Goal: Find specific page/section: Find specific page/section

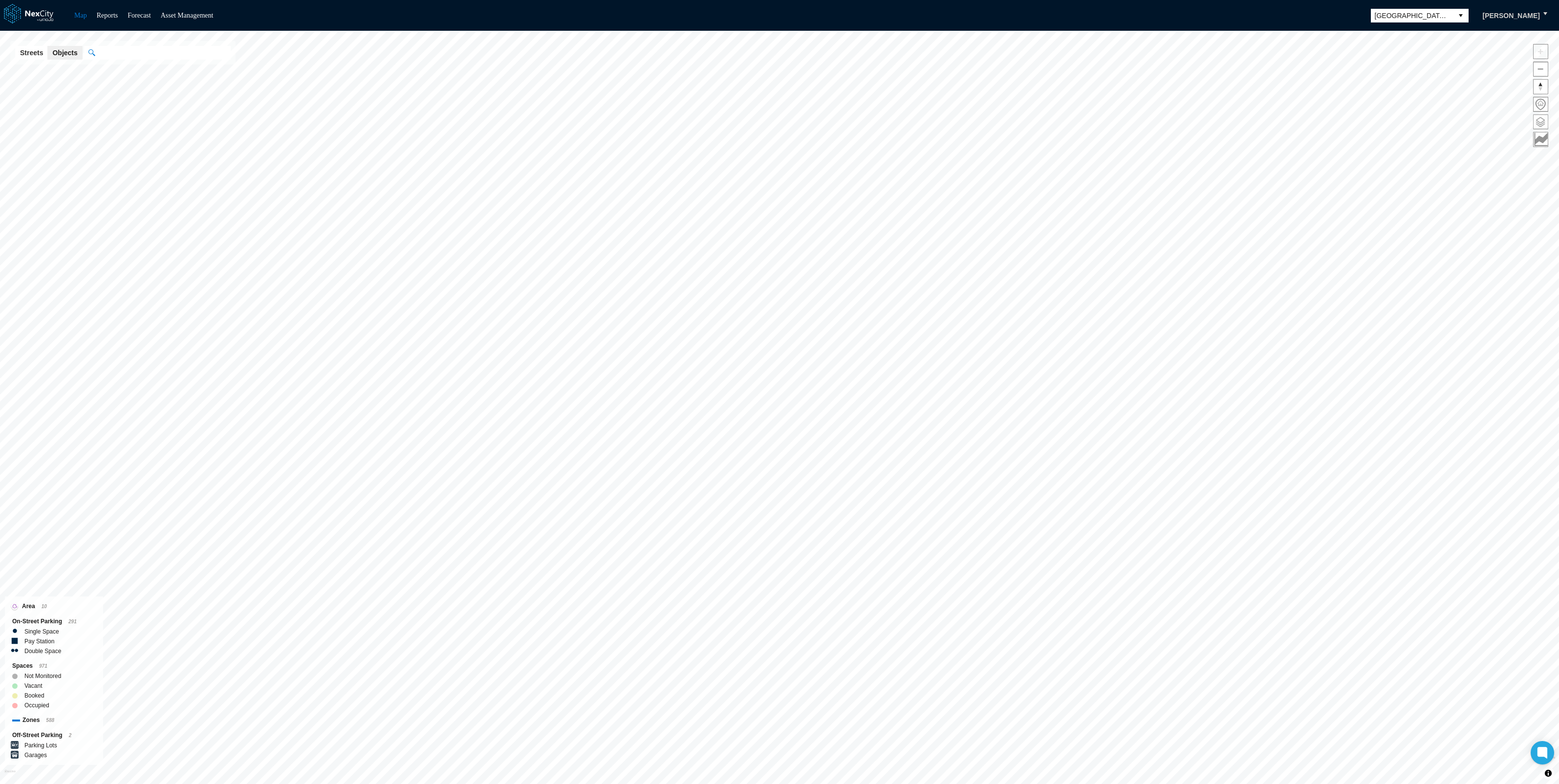
click at [1539, 122] on span at bounding box center [1541, 122] width 14 height 14
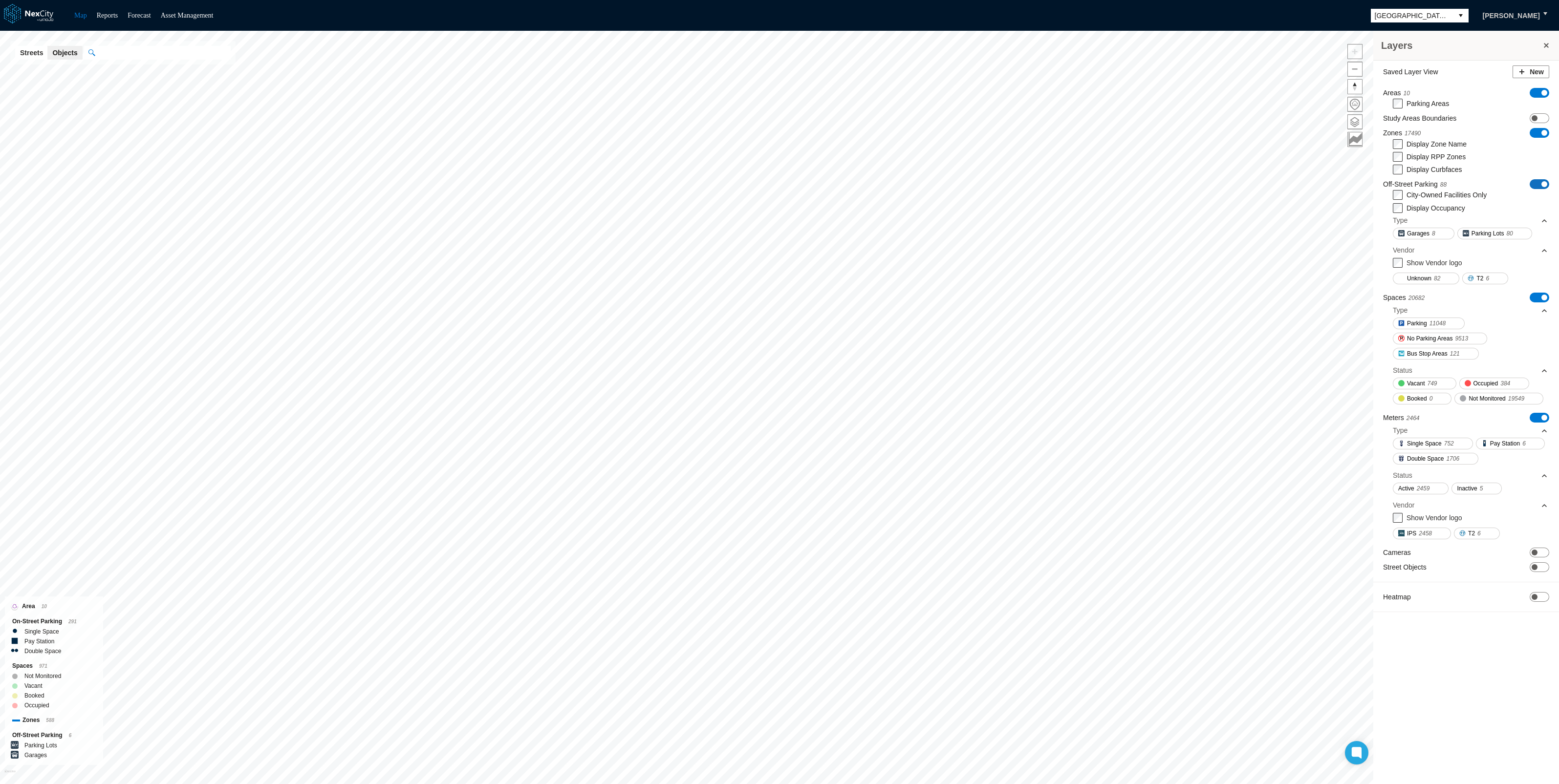
click at [1545, 185] on span at bounding box center [1544, 184] width 6 height 6
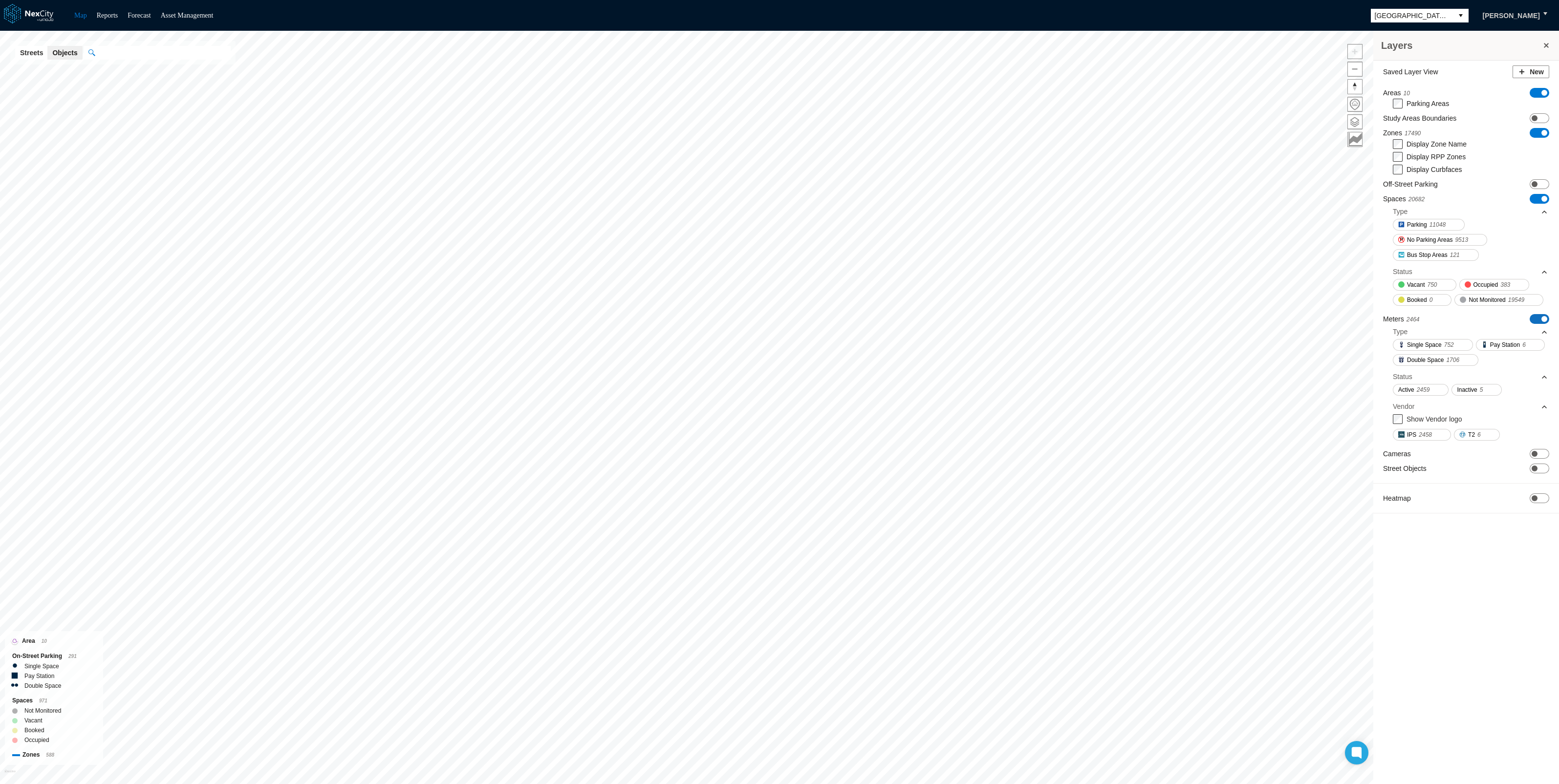
click at [1543, 318] on span at bounding box center [1544, 319] width 6 height 6
click at [1543, 198] on span at bounding box center [1544, 199] width 6 height 6
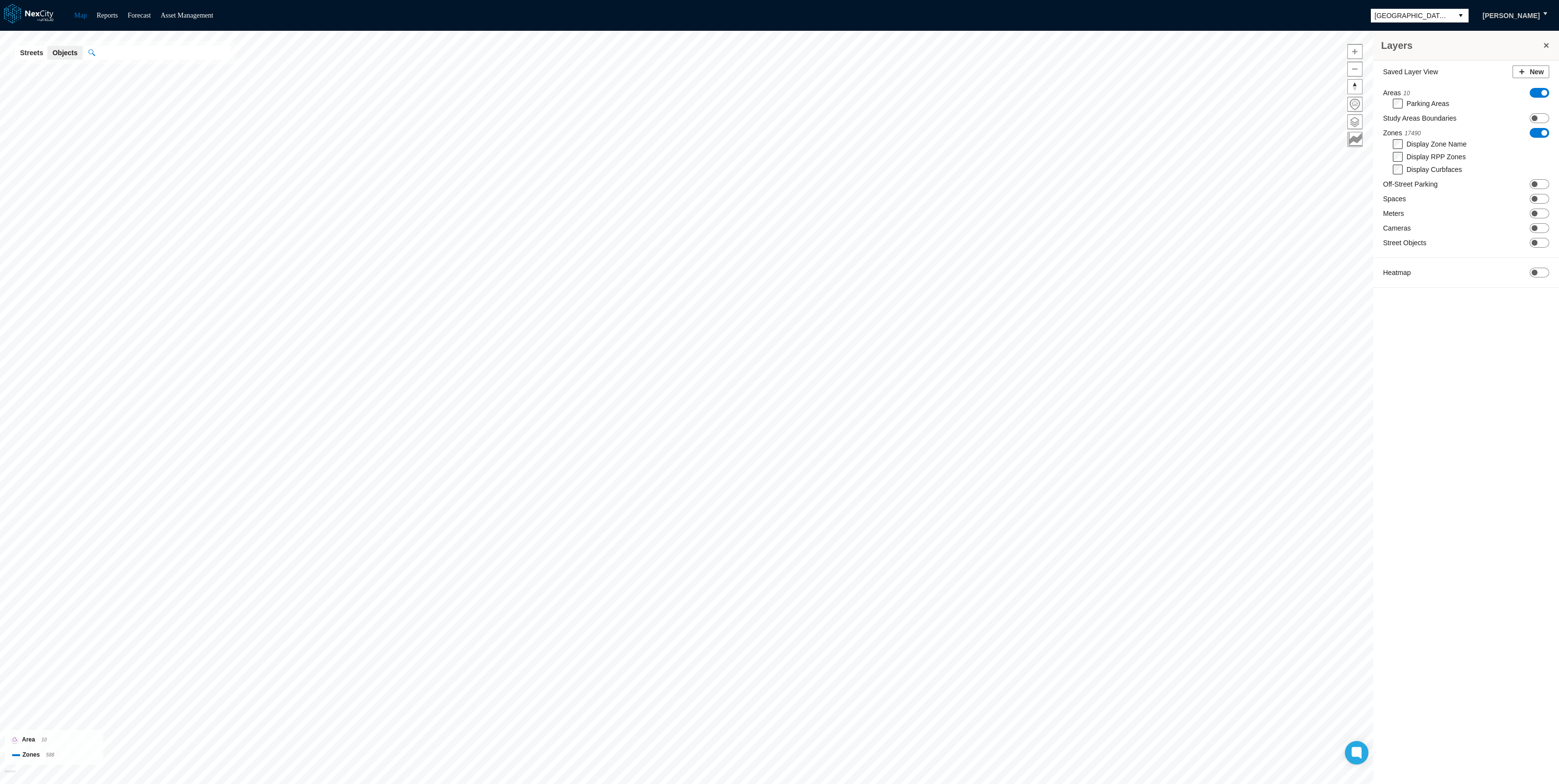
click at [749, 0] on html "Map Reports Forecast Asset Management [GEOGRAPHIC_DATA][PERSON_NAME][GEOGRAPHIC…" at bounding box center [779, 392] width 1559 height 784
